Goal: Navigation & Orientation: Find specific page/section

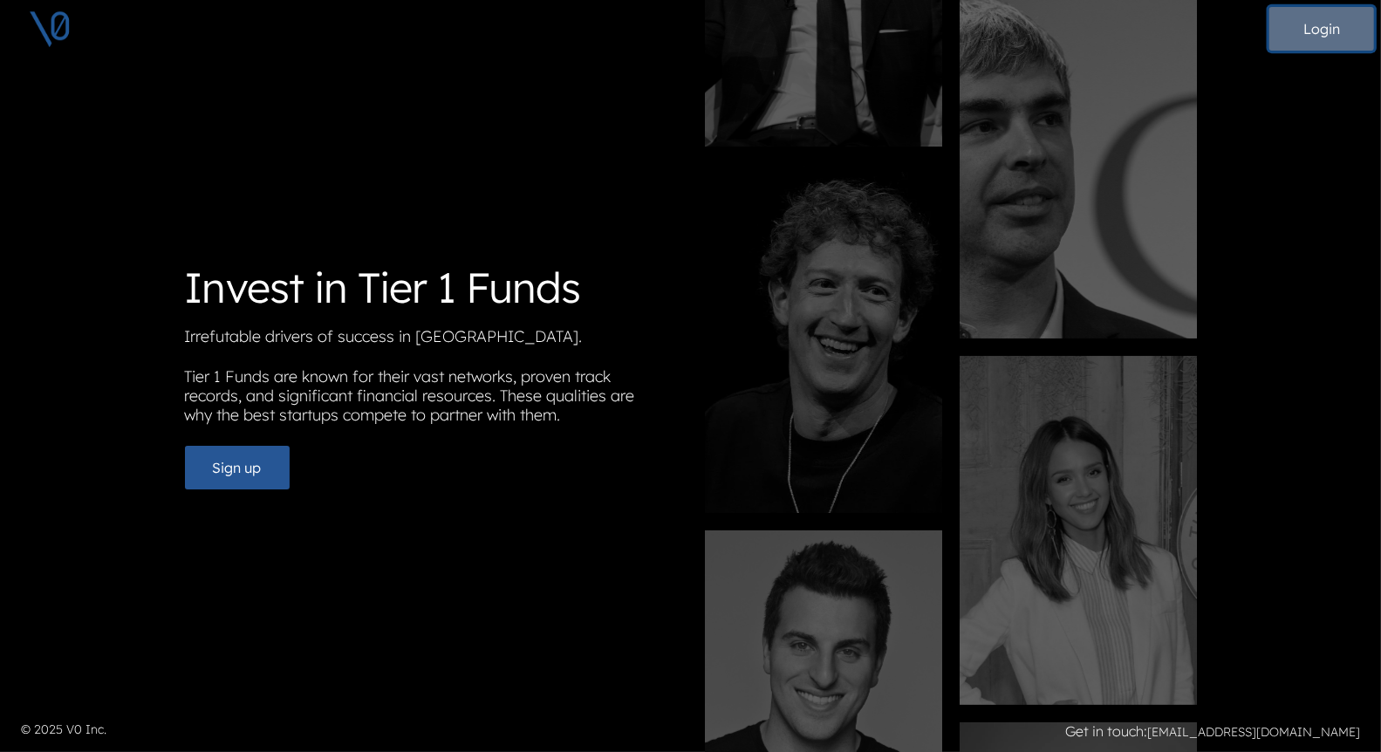
click at [1309, 30] on button "Login" at bounding box center [1321, 29] width 105 height 44
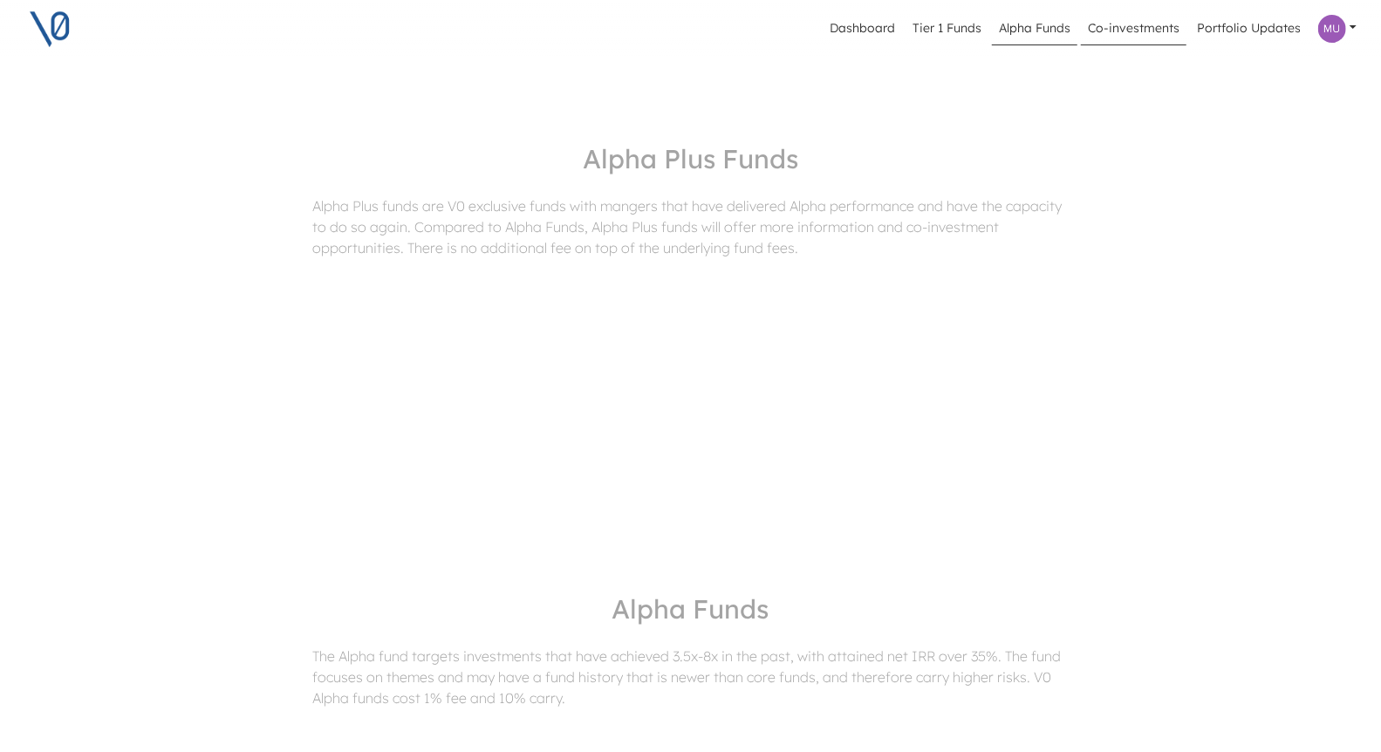
click at [1127, 26] on link "Co-investments" at bounding box center [1134, 28] width 106 height 33
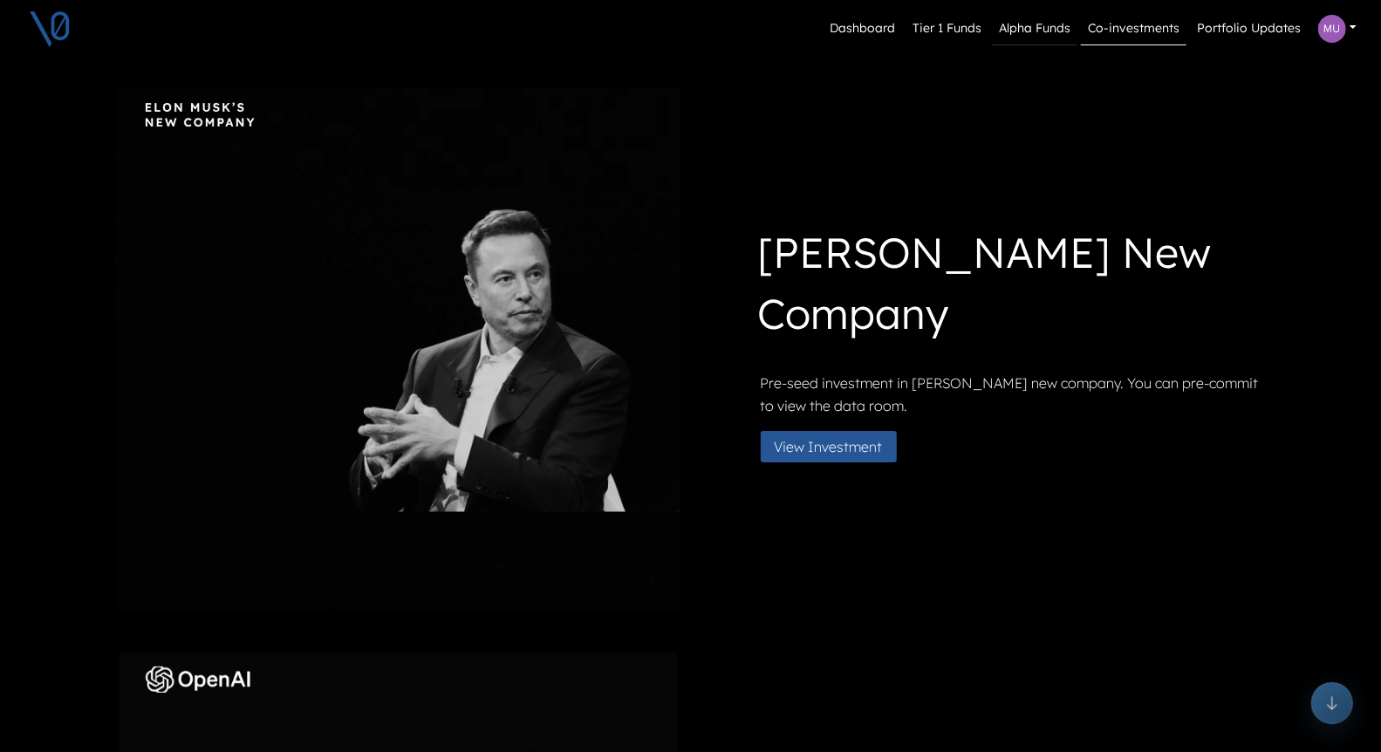
click at [1029, 29] on link "Alpha Funds" at bounding box center [1034, 28] width 85 height 33
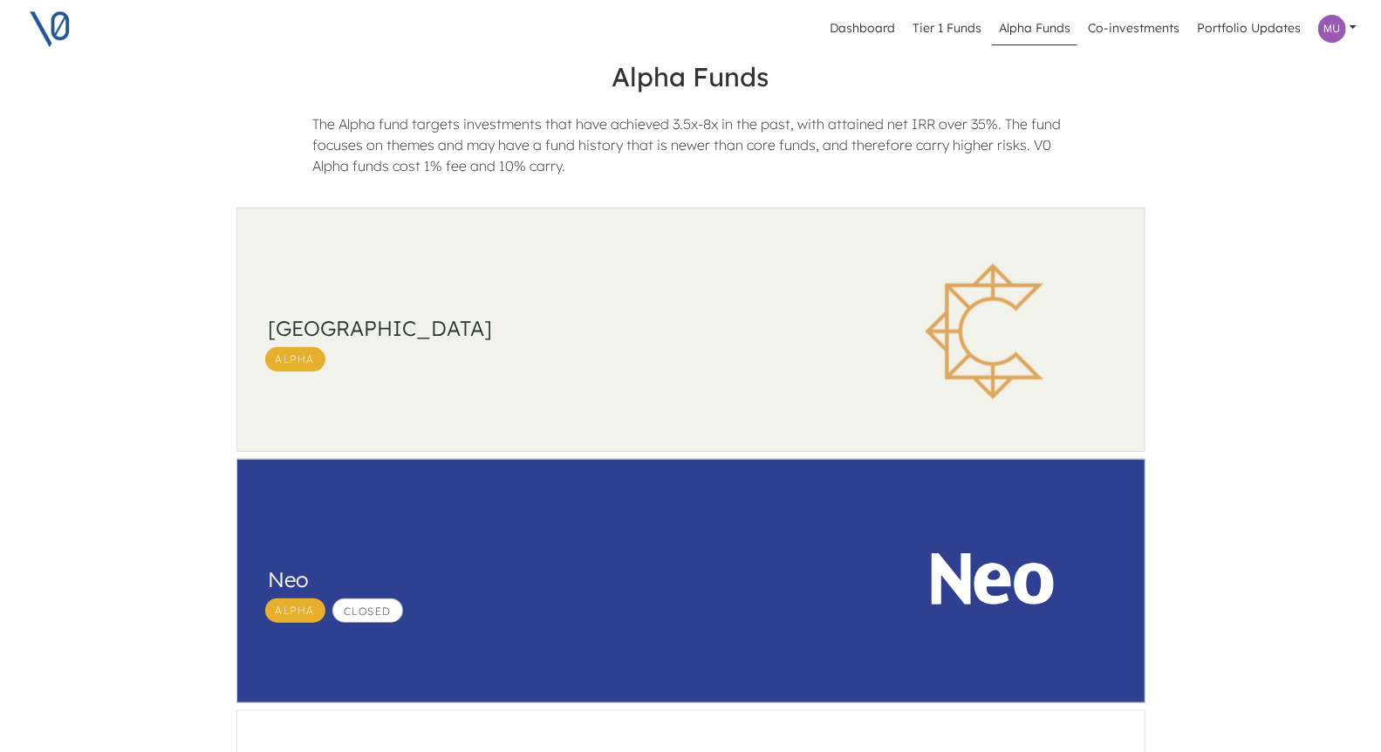
scroll to position [524, 0]
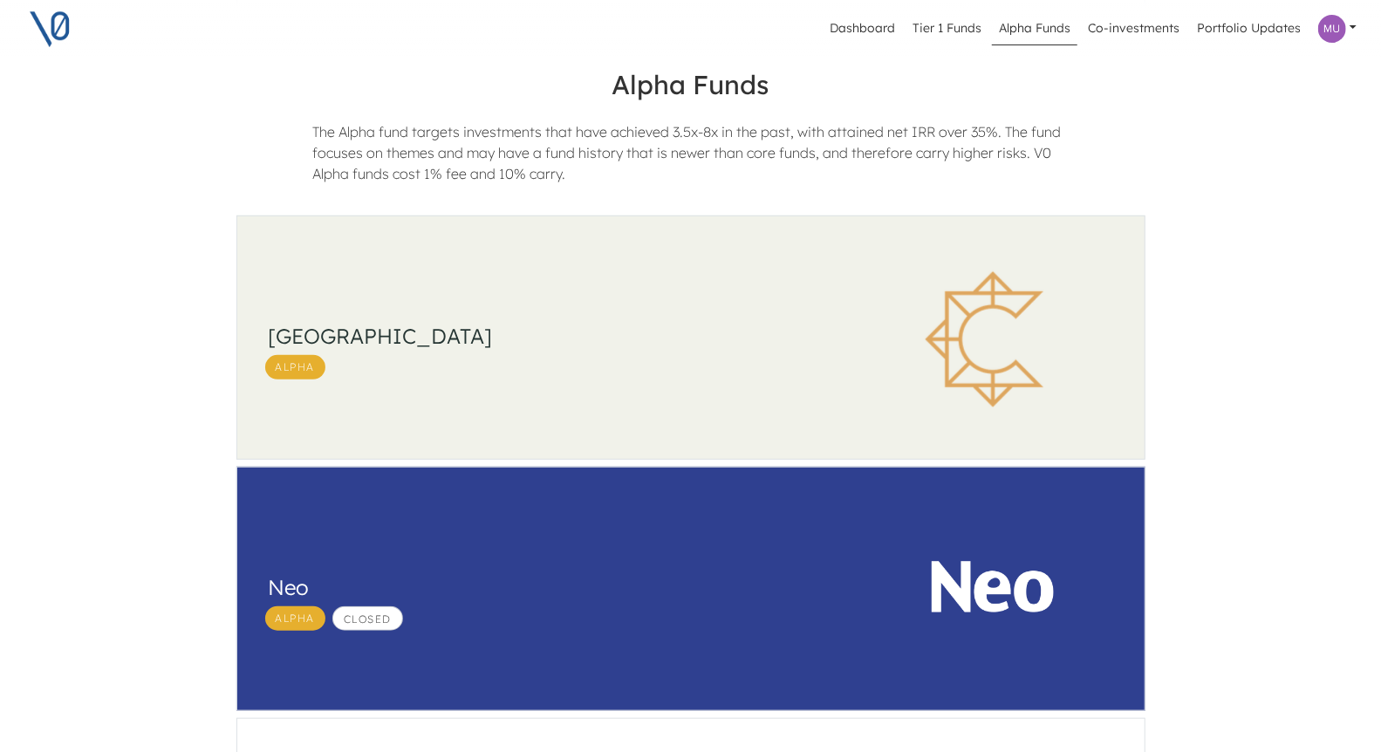
click at [398, 335] on h3 "South Park Commons" at bounding box center [548, 336] width 559 height 25
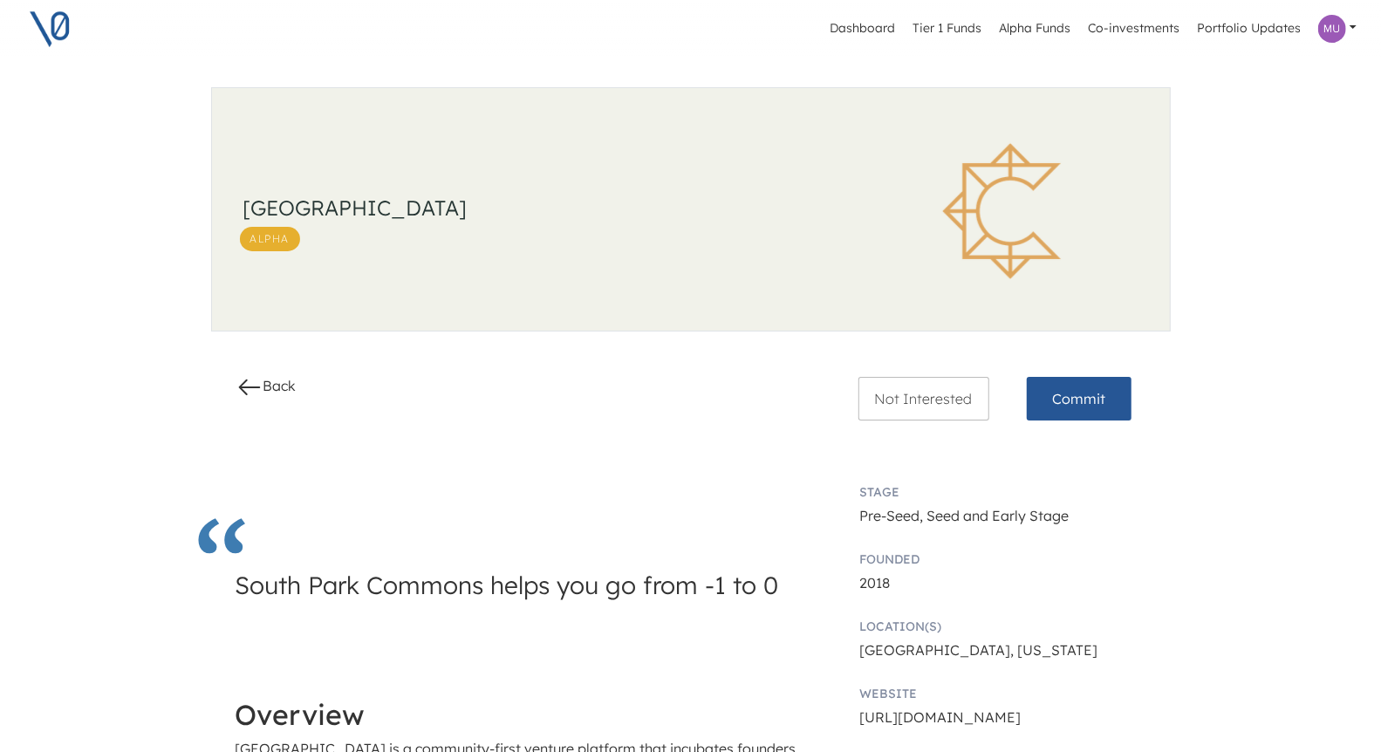
scroll to position [749, 0]
